Goal: Information Seeking & Learning: Learn about a topic

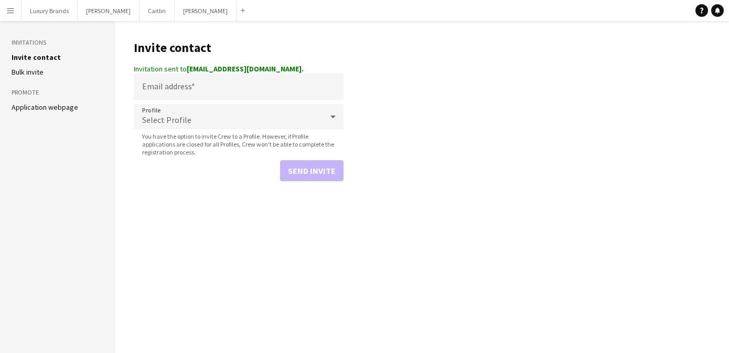
click at [14, 11] on button "Menu" at bounding box center [10, 10] width 21 height 21
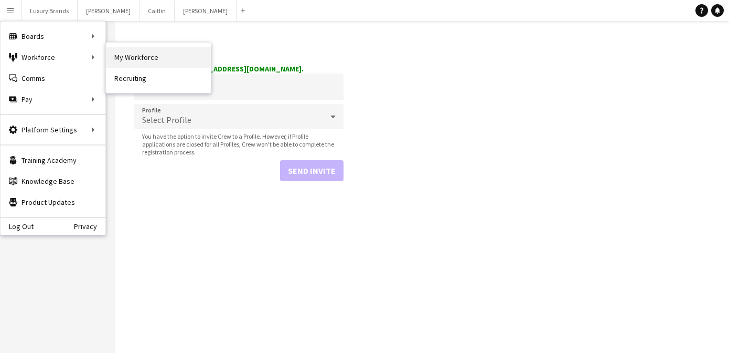
click at [124, 57] on link "My Workforce" at bounding box center [158, 57] width 105 height 21
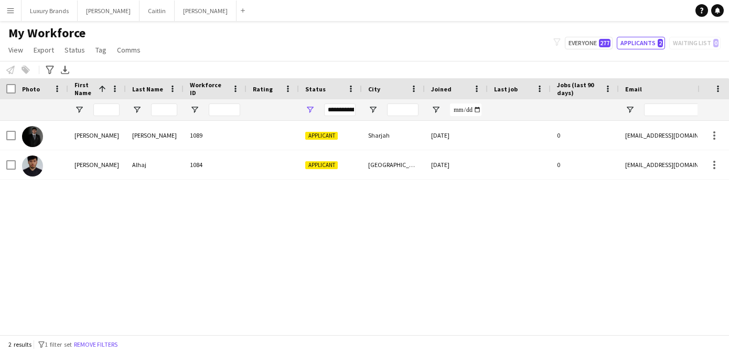
click at [12, 12] on app-icon "Menu" at bounding box center [10, 10] width 8 height 8
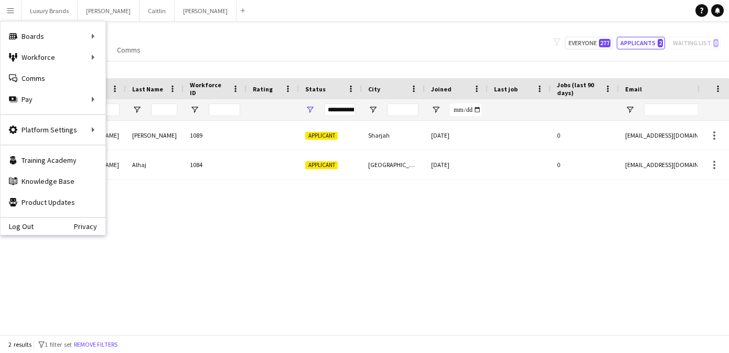
click at [349, 37] on div "My Workforce View Views Default view New view Update view Delete view Edit name…" at bounding box center [364, 43] width 729 height 36
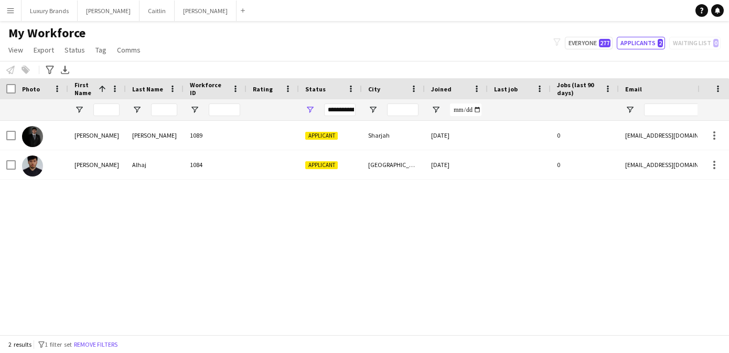
click at [346, 108] on div "**********" at bounding box center [339, 109] width 31 height 13
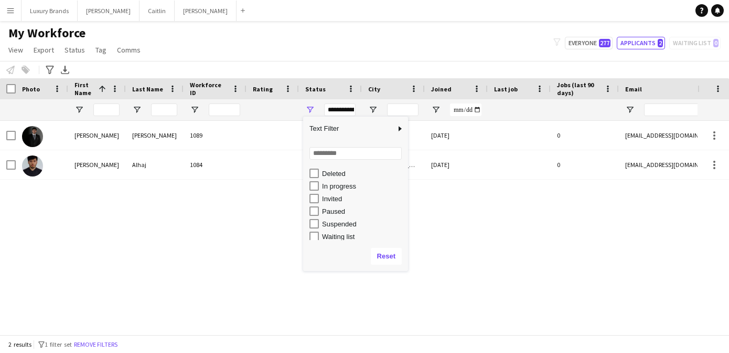
scroll to position [66, 0]
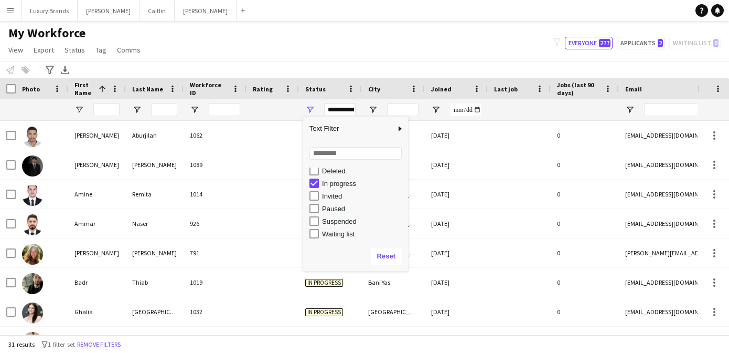
click at [367, 55] on div "My Workforce View Views Default view New view Update view Delete view Edit name…" at bounding box center [364, 43] width 729 height 36
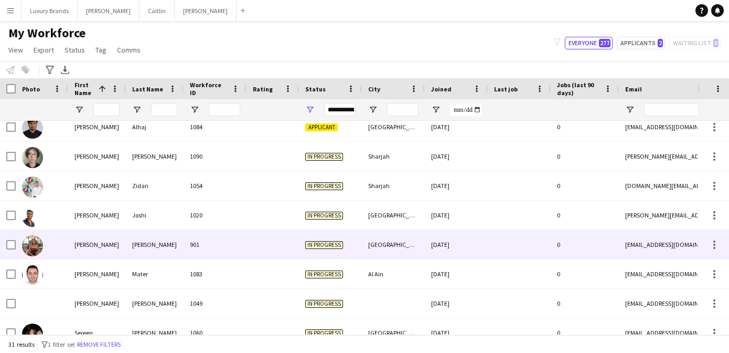
scroll to position [398, 0]
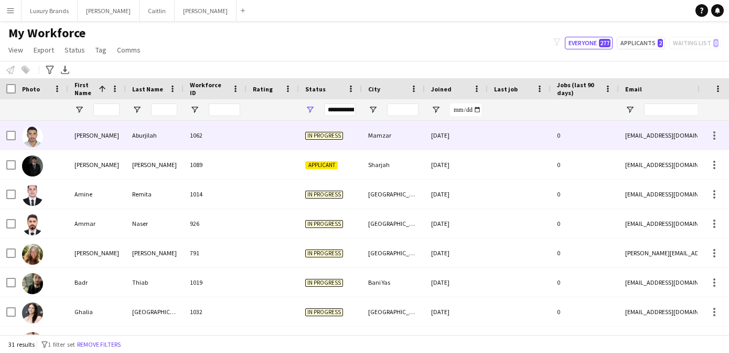
click at [91, 139] on div "[PERSON_NAME]" at bounding box center [97, 135] width 58 height 29
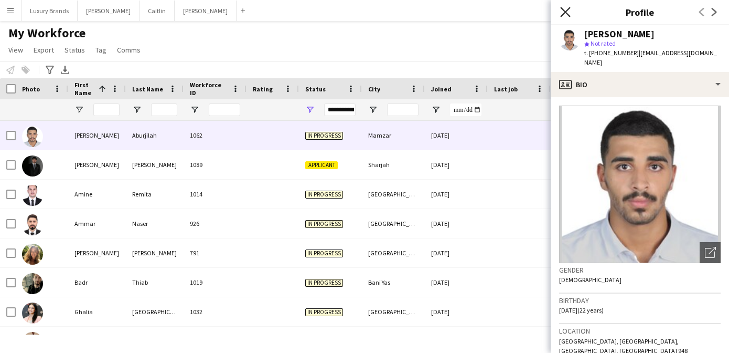
click at [565, 12] on icon at bounding box center [565, 12] width 10 height 10
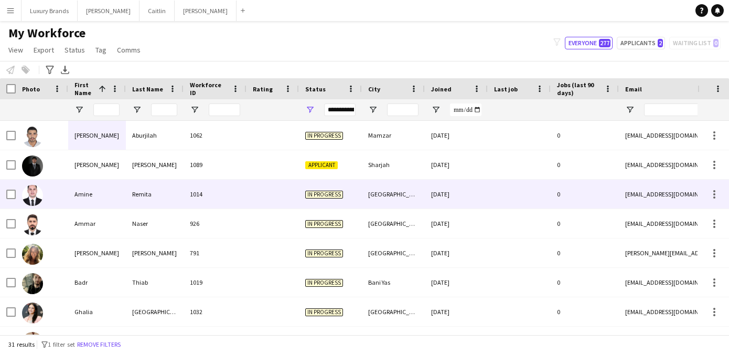
click at [104, 190] on div "Amine" at bounding box center [97, 193] width 58 height 29
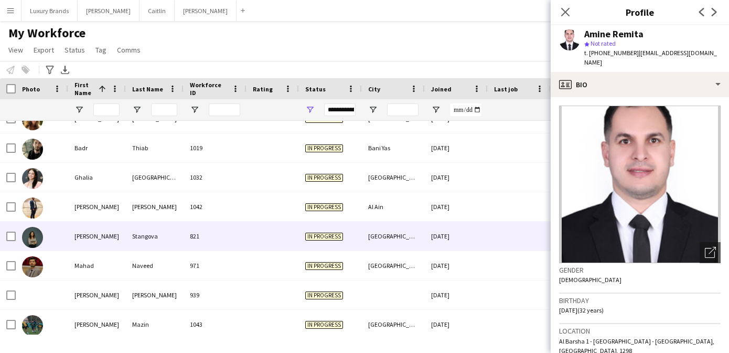
click at [125, 237] on div "[PERSON_NAME]" at bounding box center [97, 235] width 58 height 29
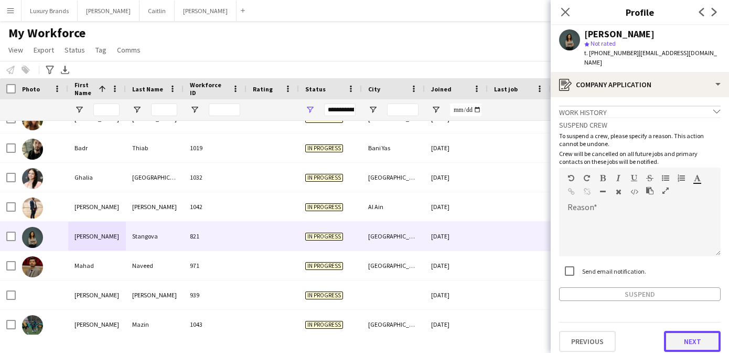
click at [680, 331] on button "Next" at bounding box center [692, 341] width 57 height 21
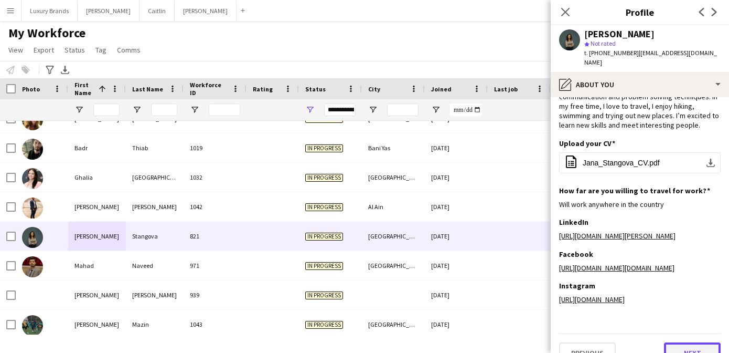
click at [692, 342] on button "Next" at bounding box center [692, 352] width 57 height 21
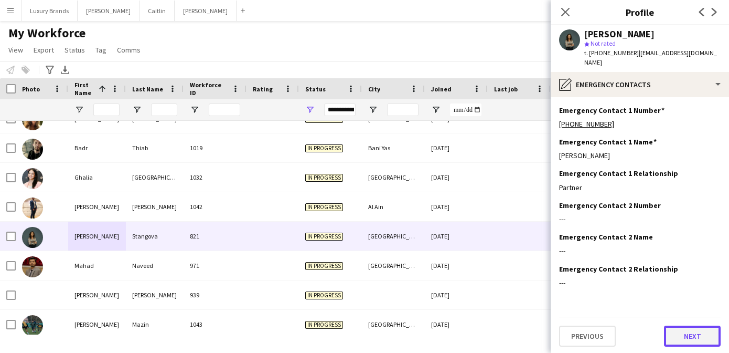
click at [692, 334] on button "Next" at bounding box center [692, 335] width 57 height 21
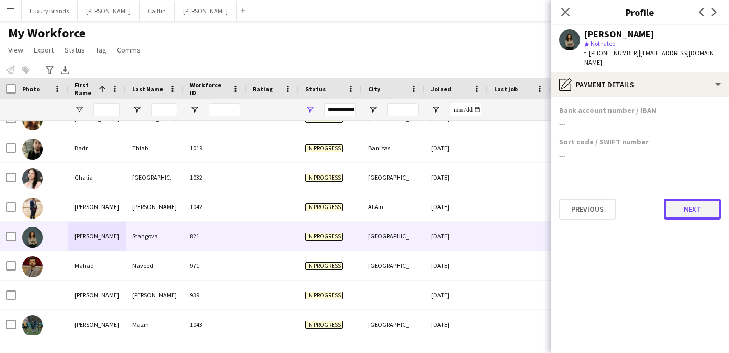
click at [689, 200] on button "Next" at bounding box center [692, 208] width 57 height 21
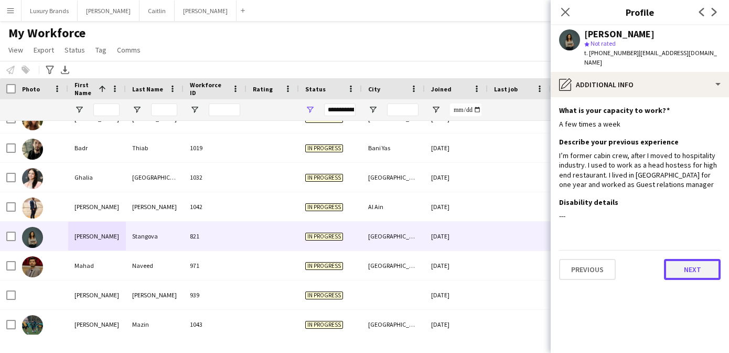
click at [694, 259] on button "Next" at bounding box center [692, 269] width 57 height 21
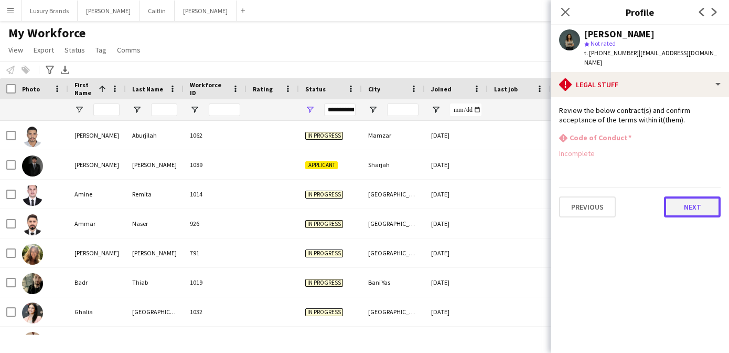
click at [704, 198] on button "Next" at bounding box center [692, 206] width 57 height 21
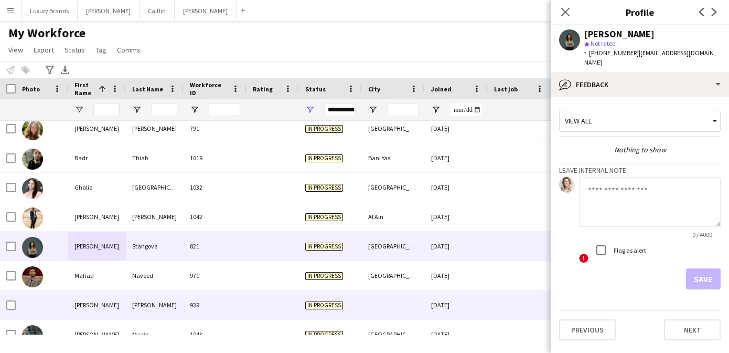
scroll to position [697, 0]
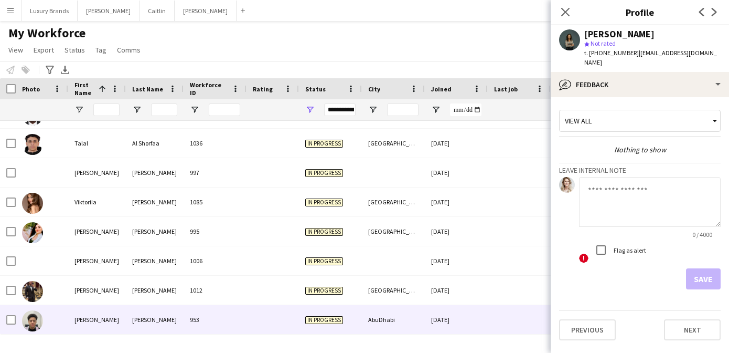
click at [95, 318] on div "[PERSON_NAME]" at bounding box center [97, 319] width 58 height 29
click at [592, 323] on button "Previous" at bounding box center [587, 329] width 57 height 21
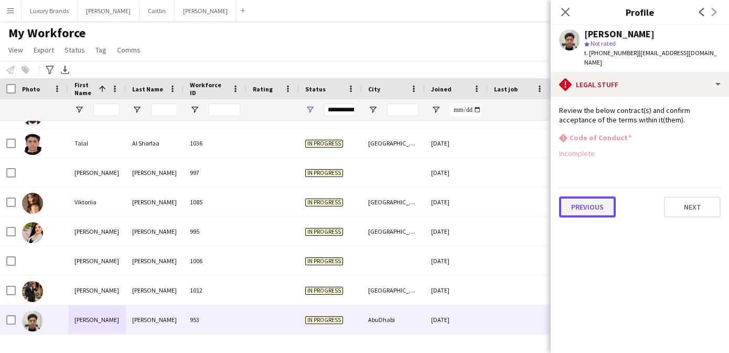
click at [588, 196] on button "Previous" at bounding box center [587, 206] width 57 height 21
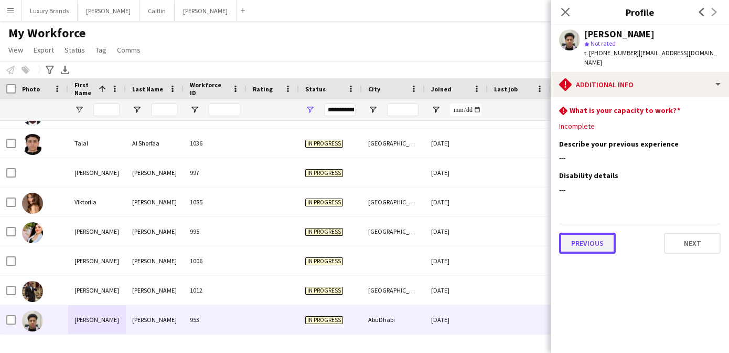
click at [588, 232] on button "Previous" at bounding box center [587, 242] width 57 height 21
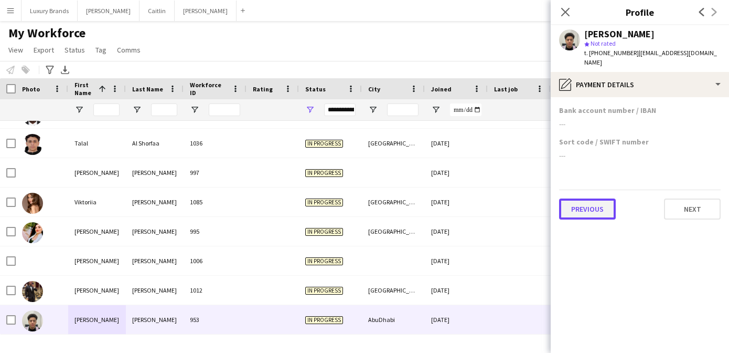
click at [591, 198] on button "Previous" at bounding box center [587, 208] width 57 height 21
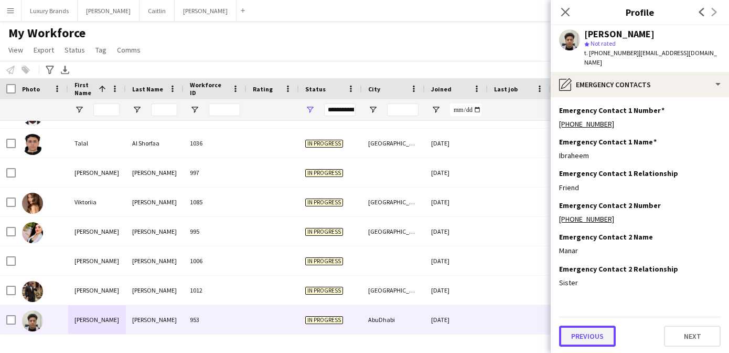
click at [584, 331] on button "Previous" at bounding box center [587, 335] width 57 height 21
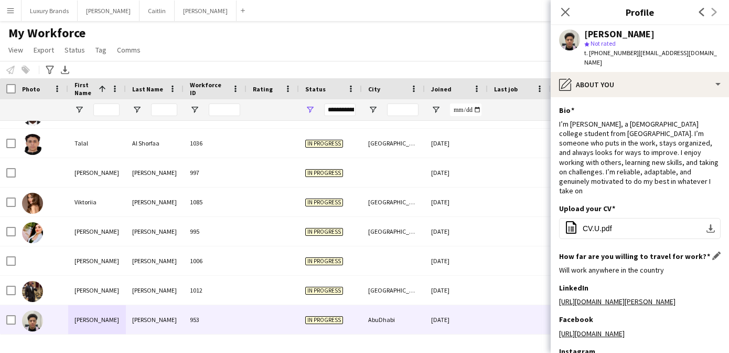
scroll to position [113, 0]
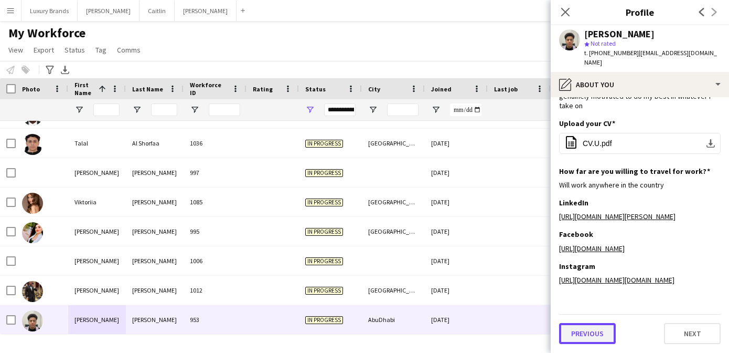
click at [588, 329] on button "Previous" at bounding box center [587, 333] width 57 height 21
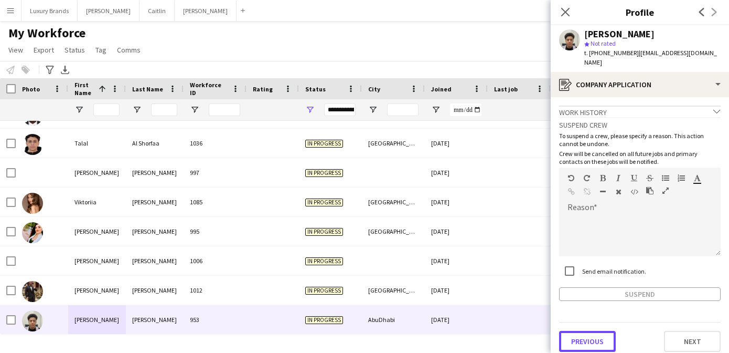
click at [588, 331] on button "Previous" at bounding box center [587, 341] width 57 height 21
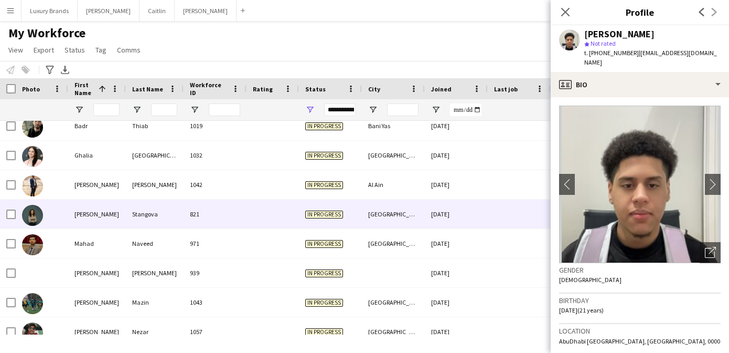
scroll to position [146, 0]
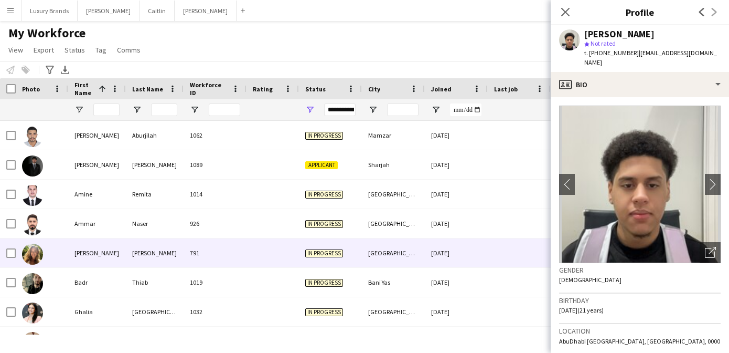
click at [86, 251] on div "[PERSON_NAME]" at bounding box center [97, 252] width 58 height 29
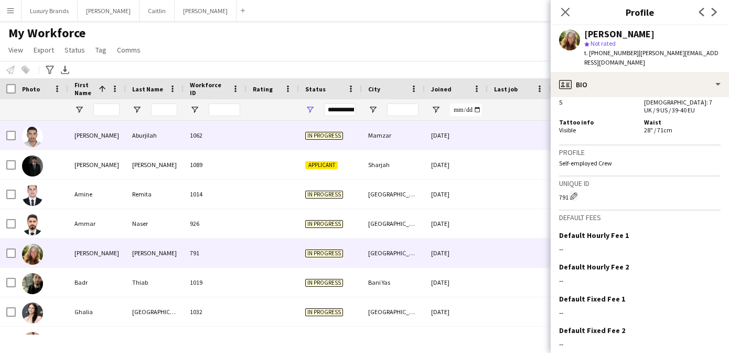
click at [153, 130] on div "Aburjilah" at bounding box center [155, 135] width 58 height 29
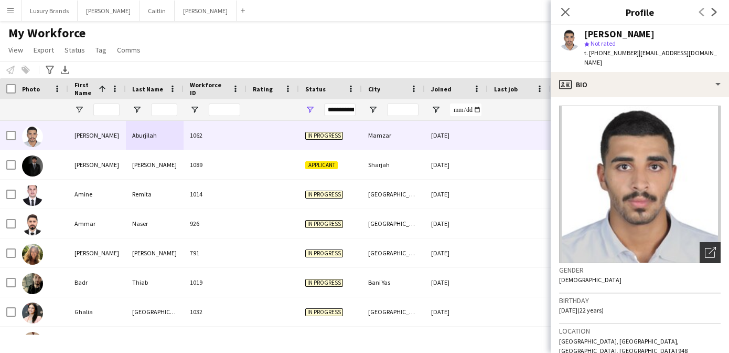
click at [714, 247] on icon "Open photos pop-in" at bounding box center [710, 252] width 11 height 11
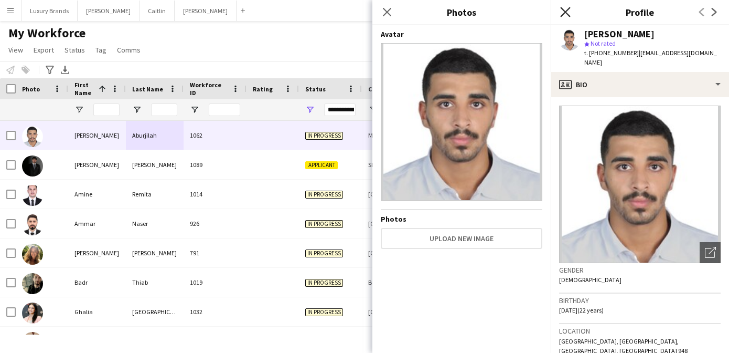
click at [566, 13] on icon "Close pop-in" at bounding box center [565, 12] width 10 height 10
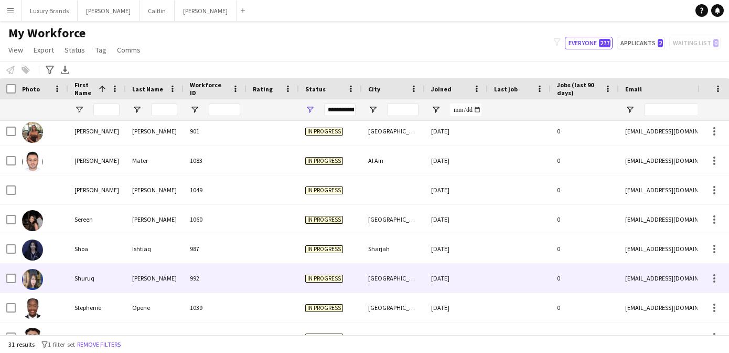
click at [151, 271] on div "[PERSON_NAME]" at bounding box center [155, 277] width 58 height 29
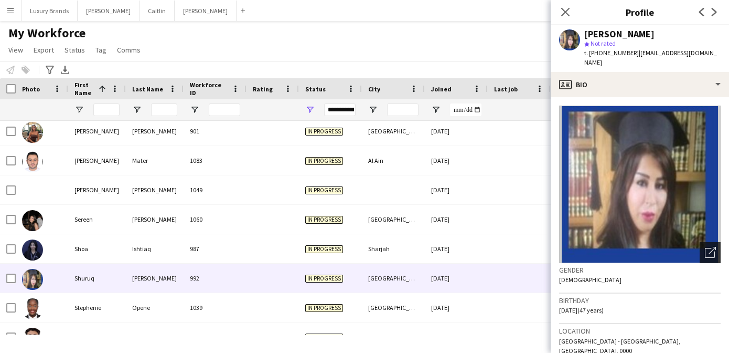
click at [714, 248] on icon at bounding box center [710, 253] width 10 height 10
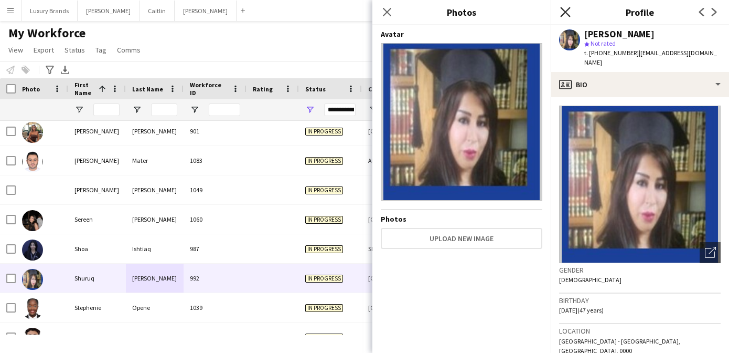
click at [563, 10] on icon at bounding box center [565, 12] width 10 height 10
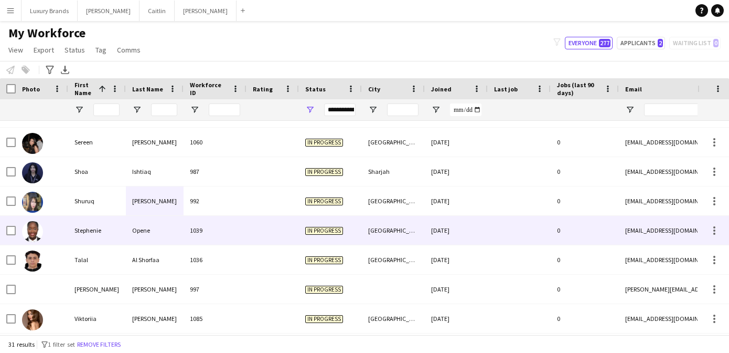
click at [150, 230] on div "Opene" at bounding box center [155, 230] width 58 height 29
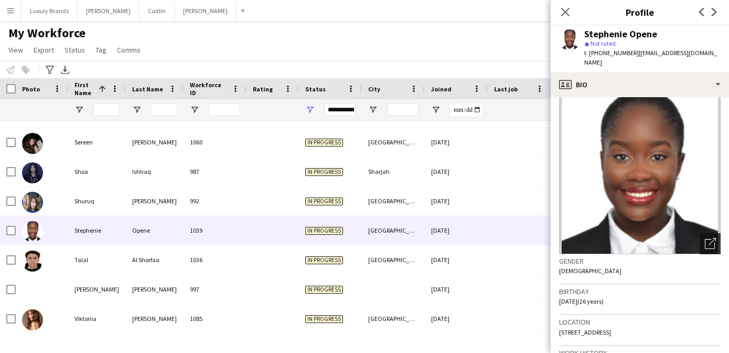
click at [711, 239] on icon at bounding box center [710, 244] width 10 height 10
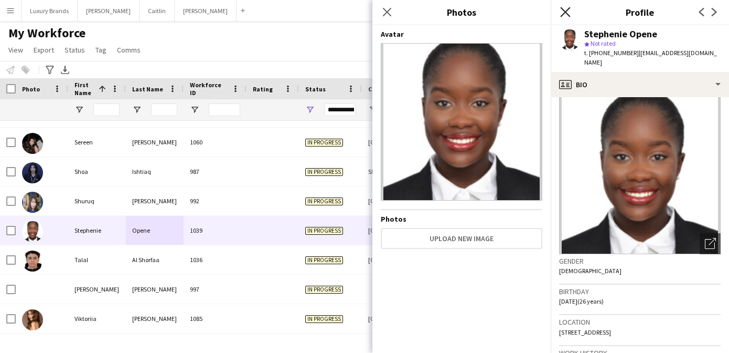
click at [569, 11] on icon "Close pop-in" at bounding box center [565, 12] width 10 height 10
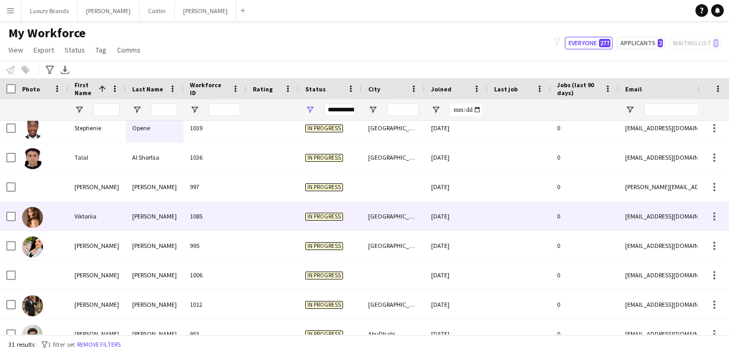
click at [158, 216] on div "[PERSON_NAME]" at bounding box center [155, 216] width 58 height 29
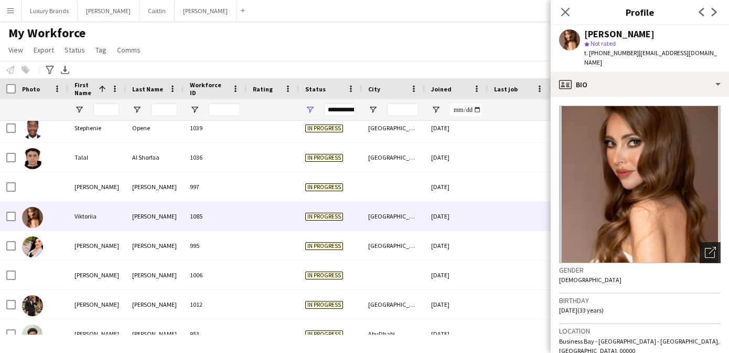
click at [706, 247] on icon "Open photos pop-in" at bounding box center [710, 252] width 11 height 11
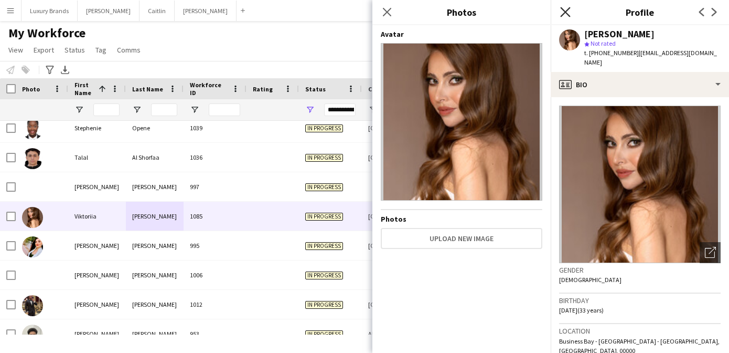
click at [561, 12] on icon "Close pop-in" at bounding box center [565, 12] width 10 height 10
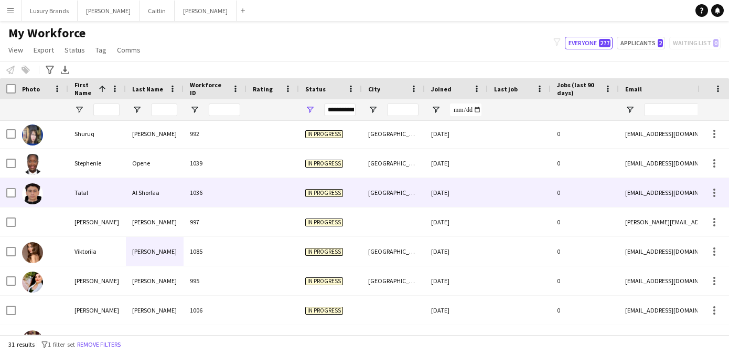
click at [116, 196] on div "Talal" at bounding box center [97, 192] width 58 height 29
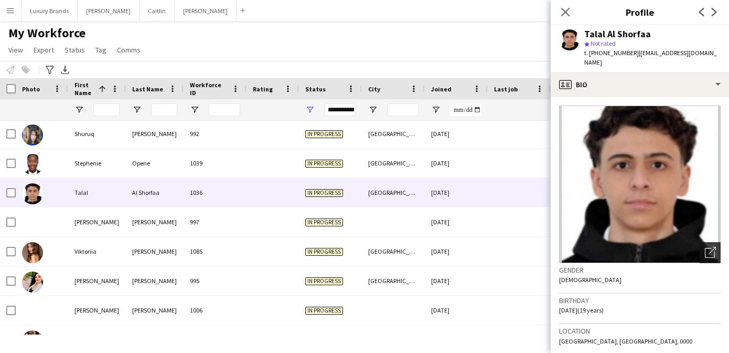
click at [711, 247] on icon "Open photos pop-in" at bounding box center [710, 252] width 11 height 11
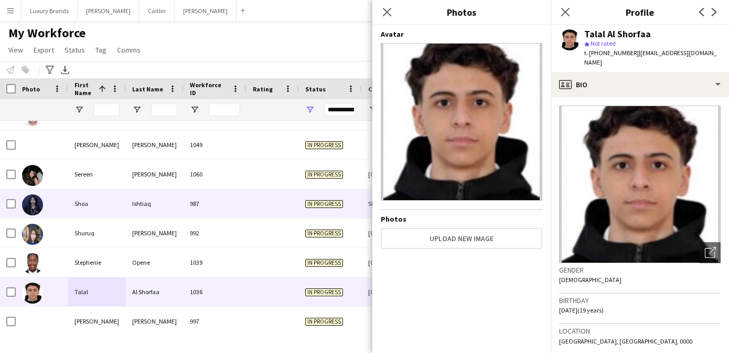
click at [117, 206] on div "Shoa" at bounding box center [97, 203] width 58 height 29
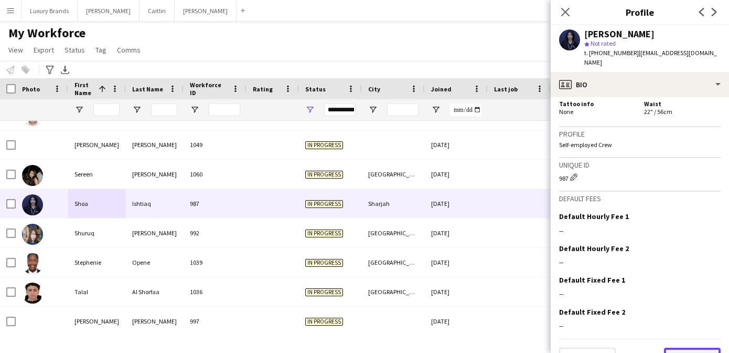
click at [693, 347] on button "Next" at bounding box center [692, 357] width 57 height 21
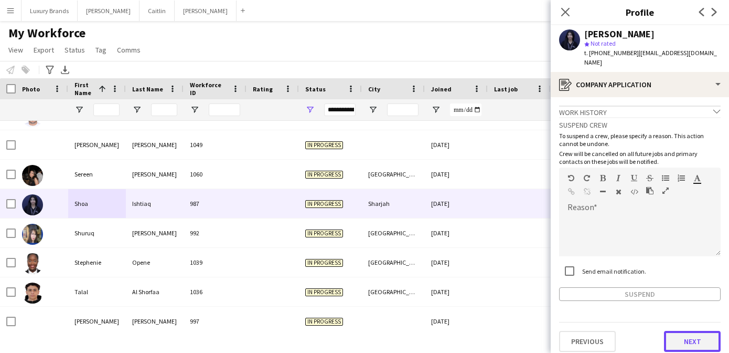
click at [693, 338] on button "Next" at bounding box center [692, 341] width 57 height 21
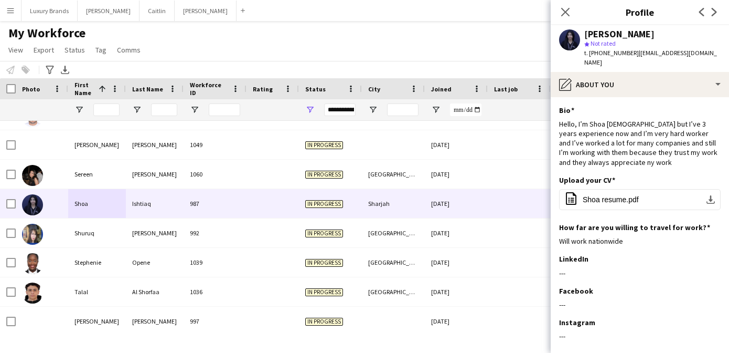
click at [693, 338] on div "Instagram Edit this field ---" at bounding box center [640, 332] width 162 height 31
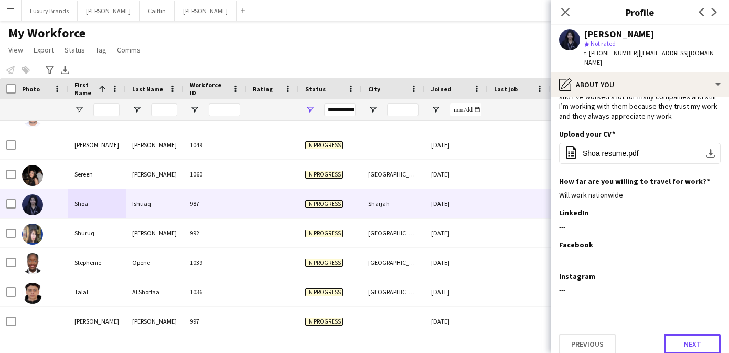
click at [693, 338] on button "Next" at bounding box center [692, 343] width 57 height 21
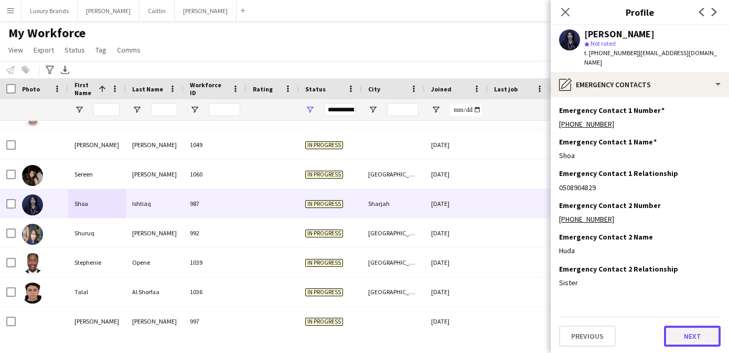
click at [693, 328] on button "Next" at bounding box center [692, 335] width 57 height 21
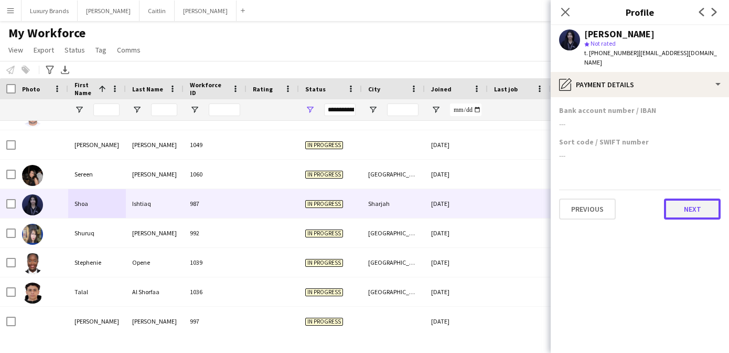
click at [693, 207] on button "Next" at bounding box center [692, 208] width 57 height 21
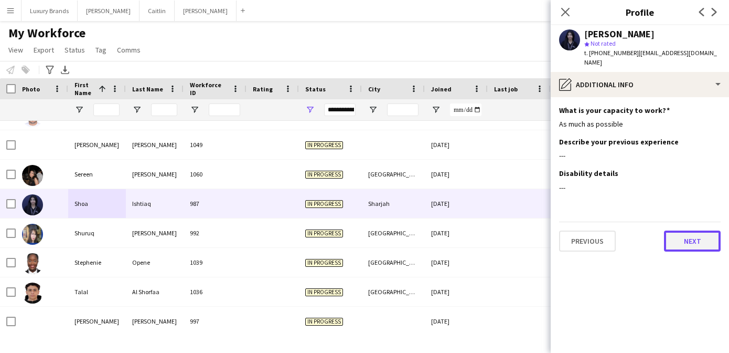
click at [692, 230] on button "Next" at bounding box center [692, 240] width 57 height 21
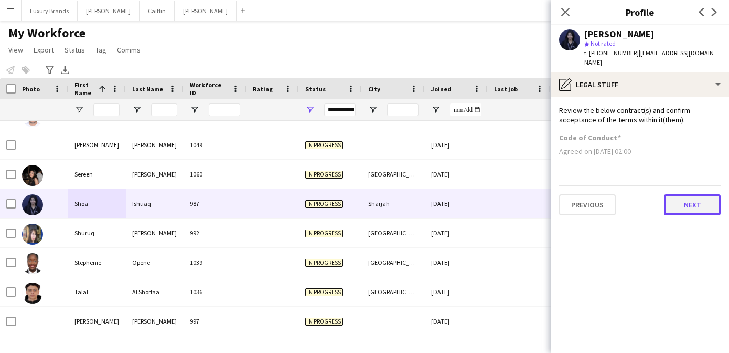
click at [691, 201] on button "Next" at bounding box center [692, 204] width 57 height 21
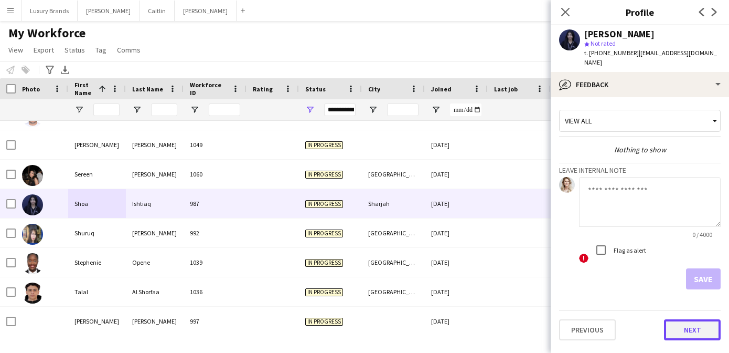
click at [696, 319] on button "Next" at bounding box center [692, 329] width 57 height 21
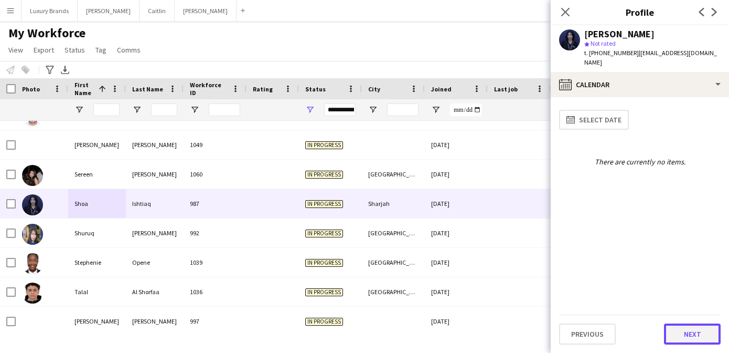
click at [692, 328] on button "Next" at bounding box center [692, 333] width 57 height 21
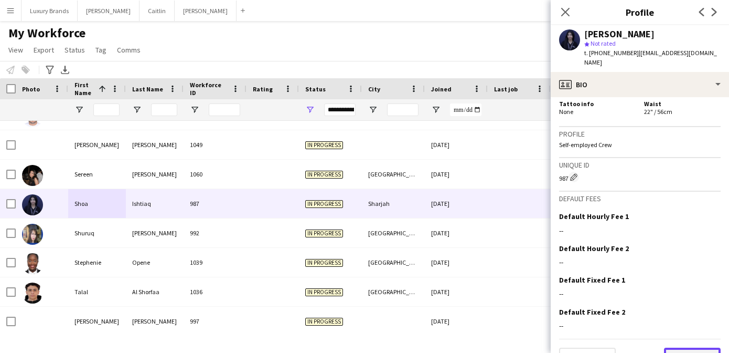
click at [686, 347] on button "Next" at bounding box center [692, 357] width 57 height 21
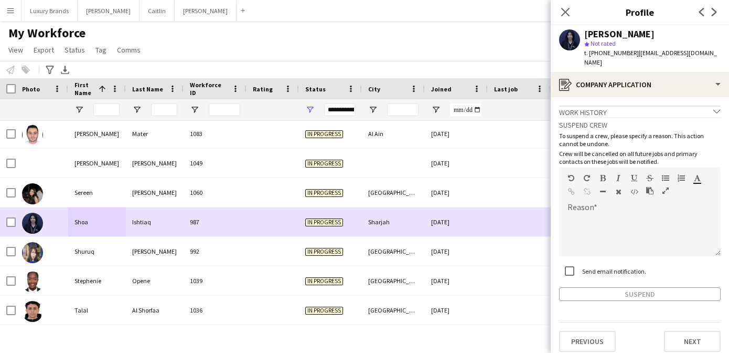
scroll to position [526, 0]
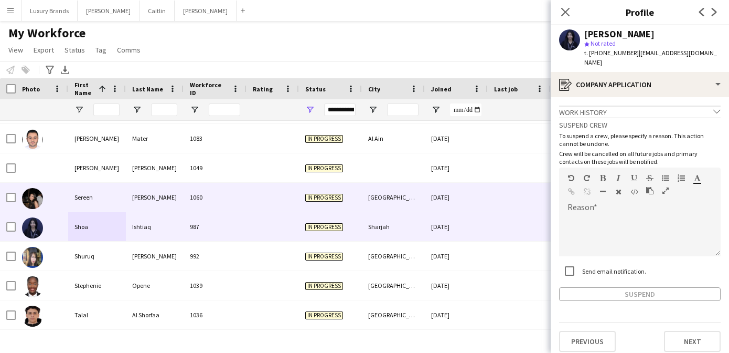
click at [96, 199] on div "Sereen" at bounding box center [97, 197] width 58 height 29
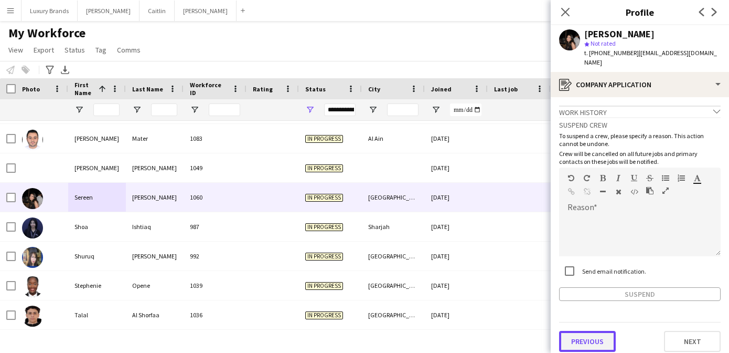
click at [589, 333] on button "Previous" at bounding box center [587, 341] width 57 height 21
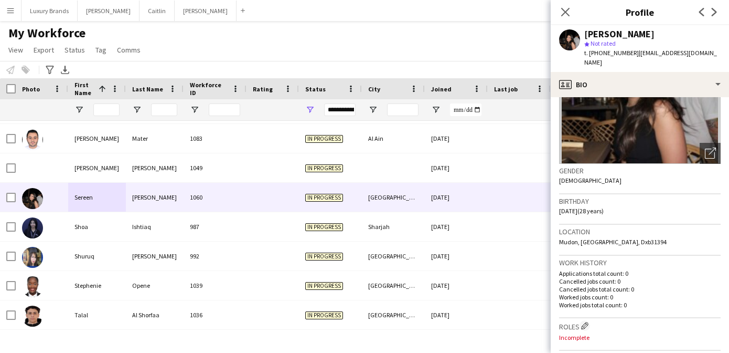
scroll to position [0, 0]
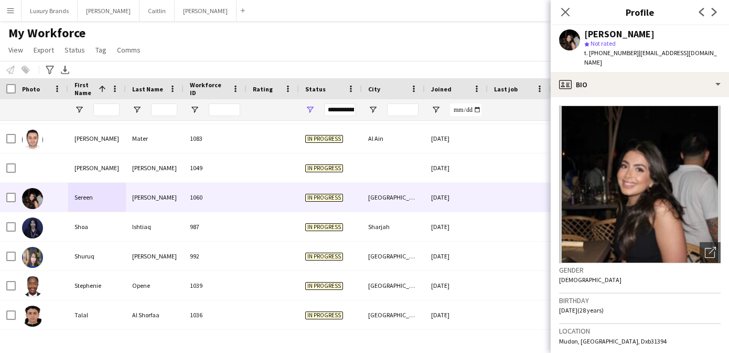
click at [352, 109] on div "**********" at bounding box center [339, 109] width 31 height 13
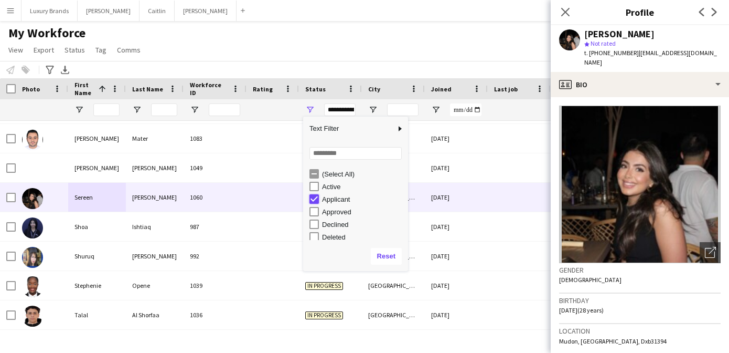
type input "**********"
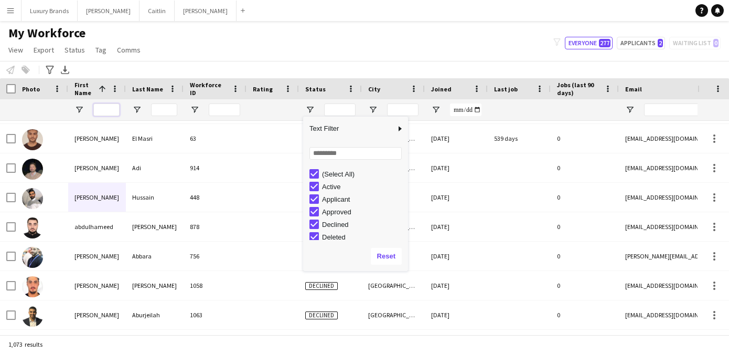
click at [110, 111] on input "First Name Filter Input" at bounding box center [106, 109] width 26 height 13
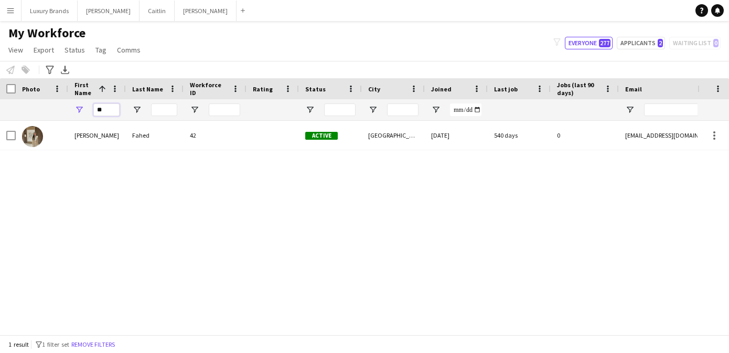
type input "*"
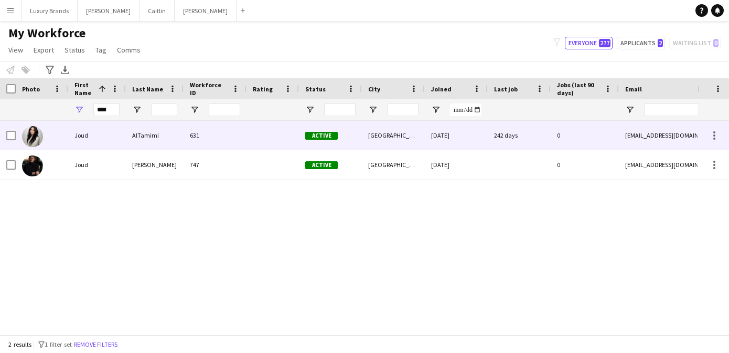
click at [133, 142] on div "AlTamimi" at bounding box center [155, 135] width 58 height 29
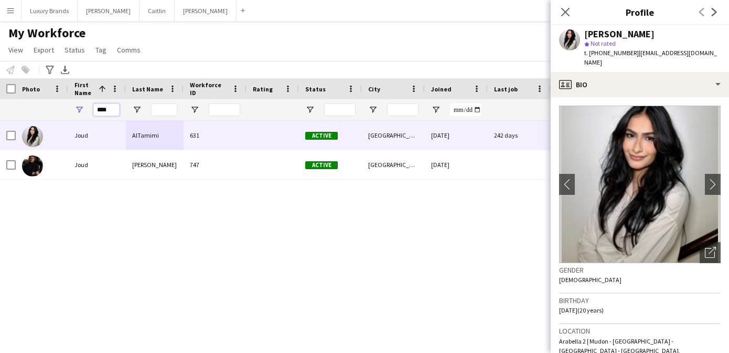
click at [109, 112] on input "****" at bounding box center [106, 109] width 26 height 13
type input "****"
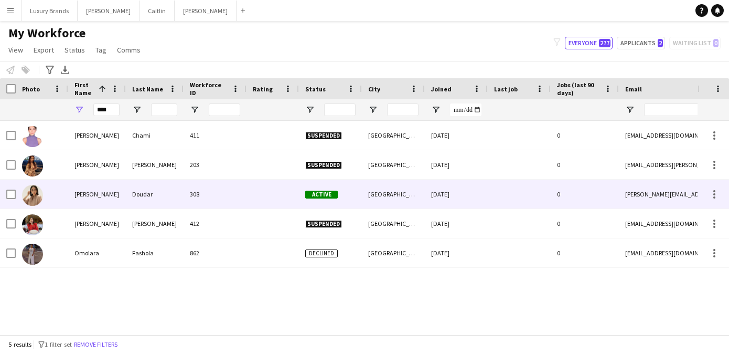
click at [140, 199] on div "Doudar" at bounding box center [155, 193] width 58 height 29
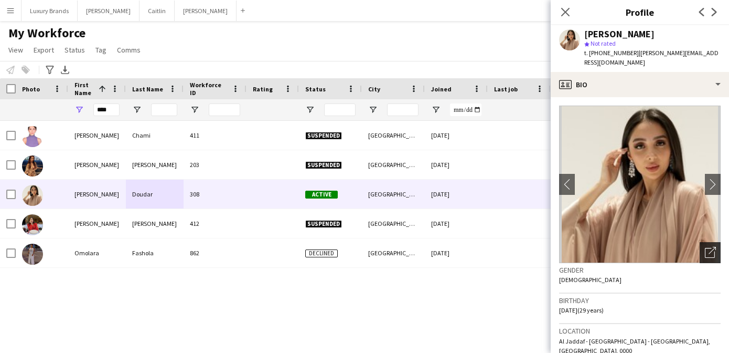
click at [711, 247] on icon "Open photos pop-in" at bounding box center [710, 252] width 11 height 11
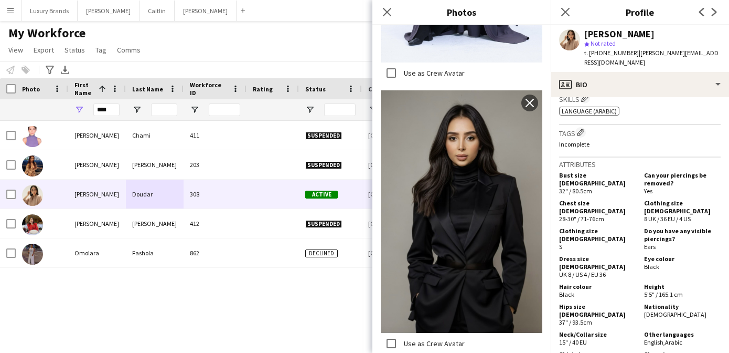
scroll to position [377, 0]
click at [565, 13] on icon at bounding box center [565, 12] width 10 height 10
